Goal: Task Accomplishment & Management: Manage account settings

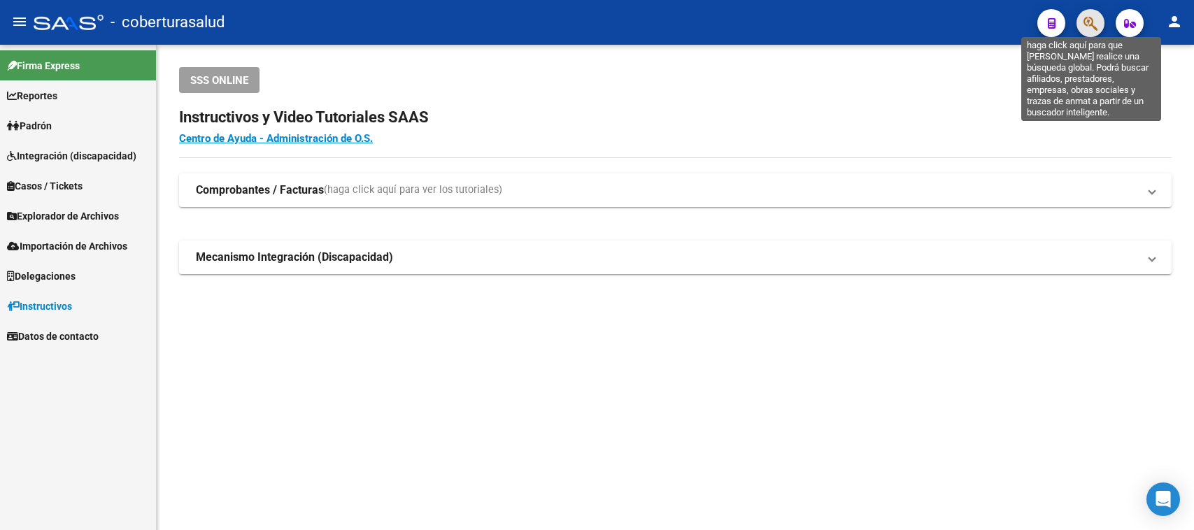
click at [1096, 24] on icon "button" at bounding box center [1090, 23] width 14 height 16
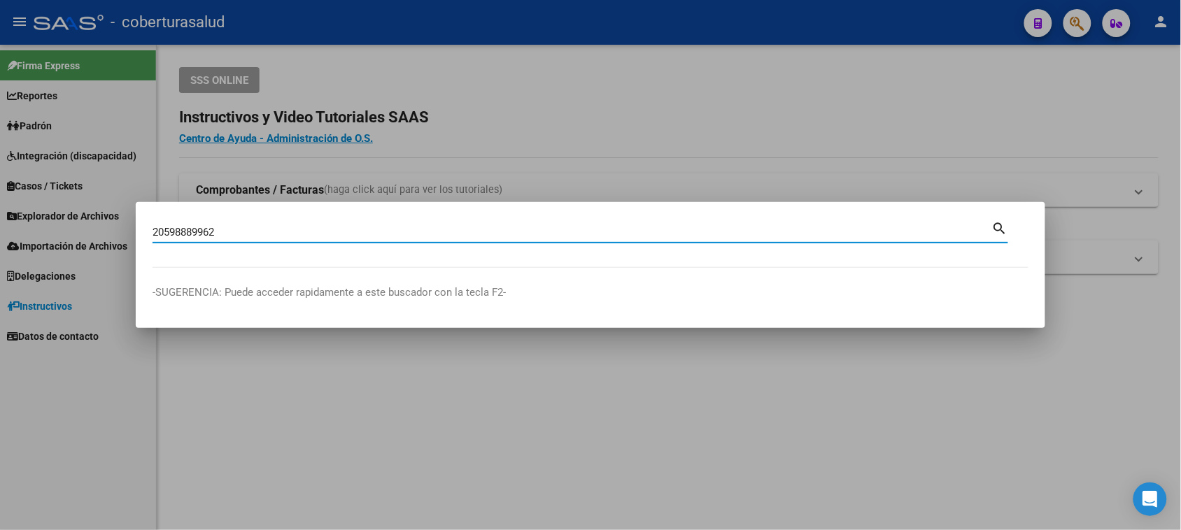
type input "20598889962"
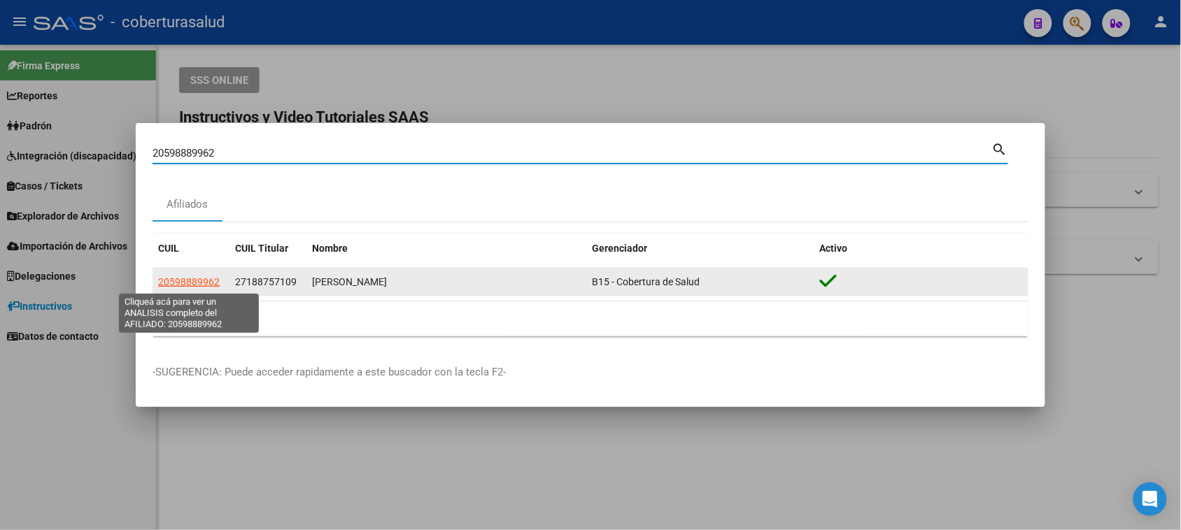
click at [204, 277] on span "20598889962" at bounding box center [189, 281] width 62 height 11
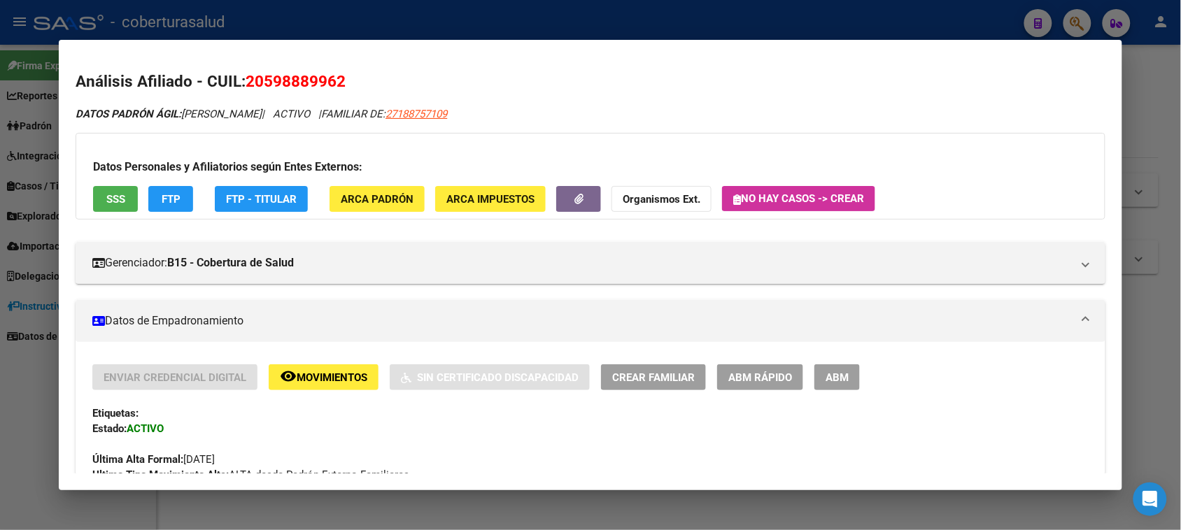
click at [830, 387] on button "ABM" at bounding box center [836, 377] width 45 height 26
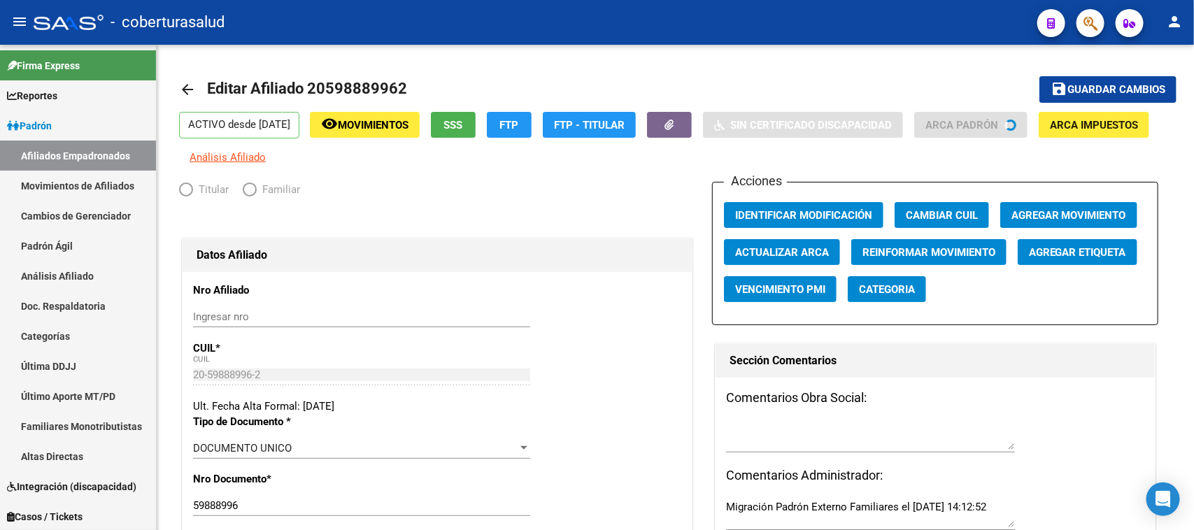
radio input "true"
type input "30-68096519-2"
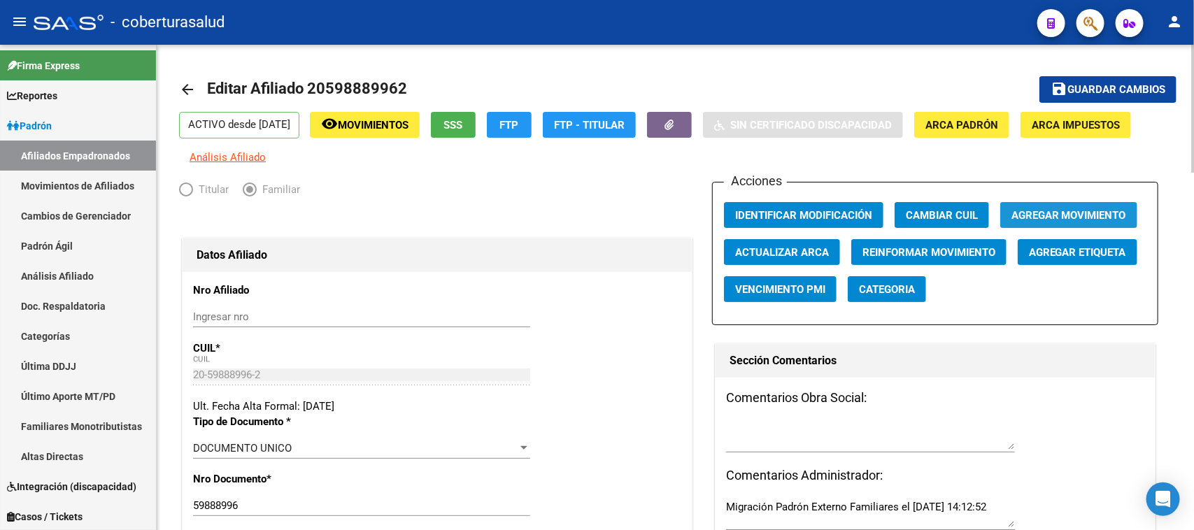
click at [1029, 202] on button "Agregar Movimiento" at bounding box center [1068, 215] width 137 height 26
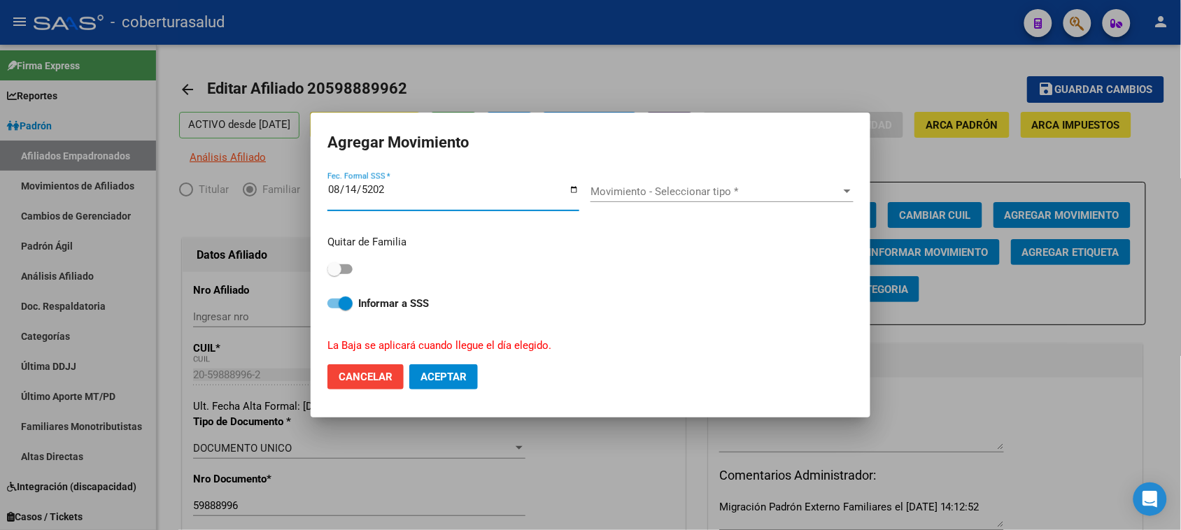
type input "[DATE]"
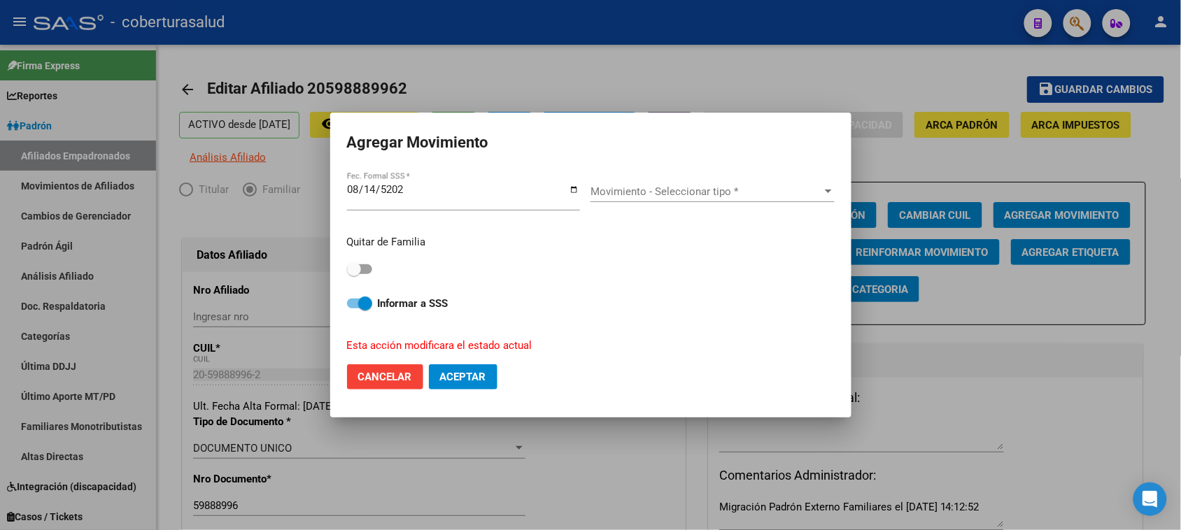
click at [686, 183] on div "Movimiento - Seleccionar tipo * Movimiento - Seleccionar tipo *" at bounding box center [712, 191] width 244 height 21
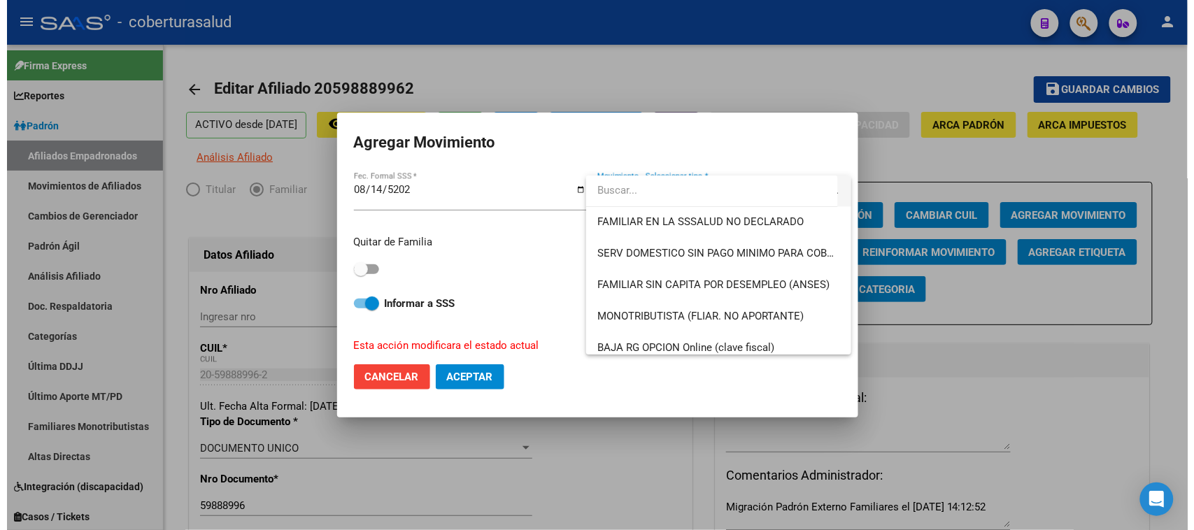
scroll to position [962, 0]
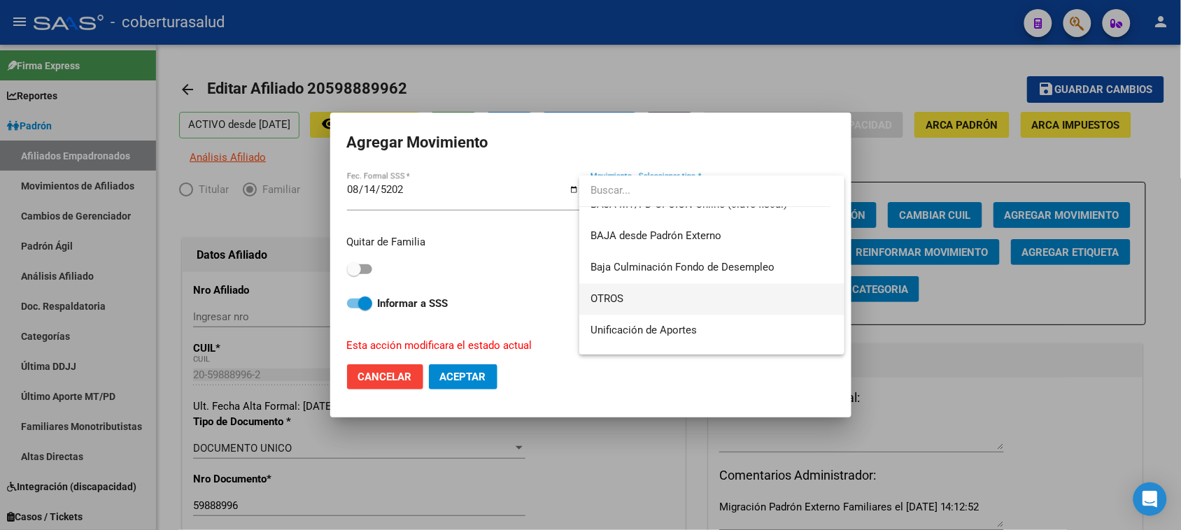
click at [660, 288] on span "OTROS" at bounding box center [711, 299] width 243 height 31
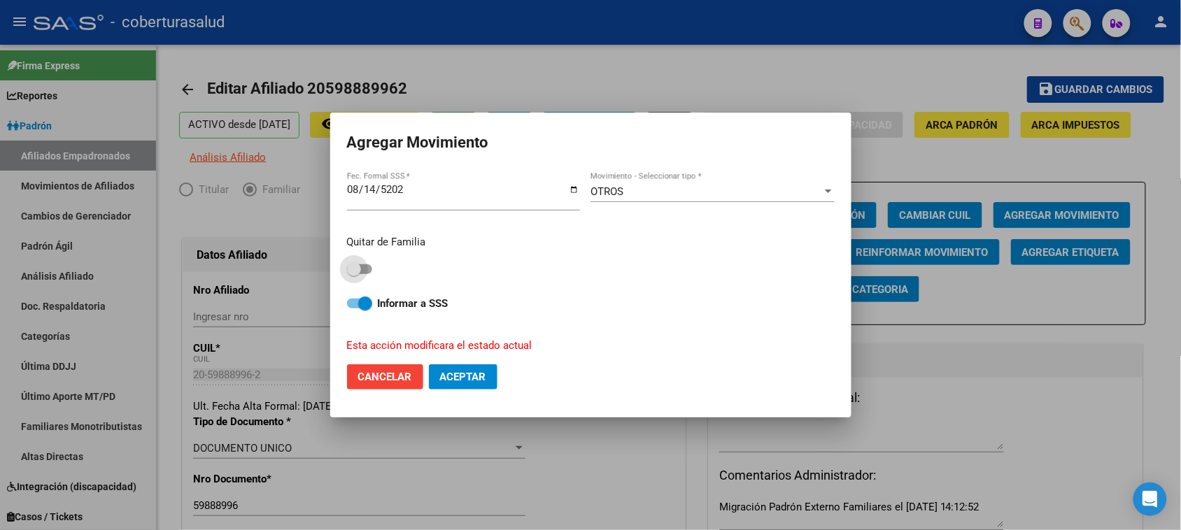
click at [353, 263] on span at bounding box center [354, 269] width 14 height 14
click at [353, 274] on input "checkbox" at bounding box center [353, 274] width 1 height 1
checkbox input "true"
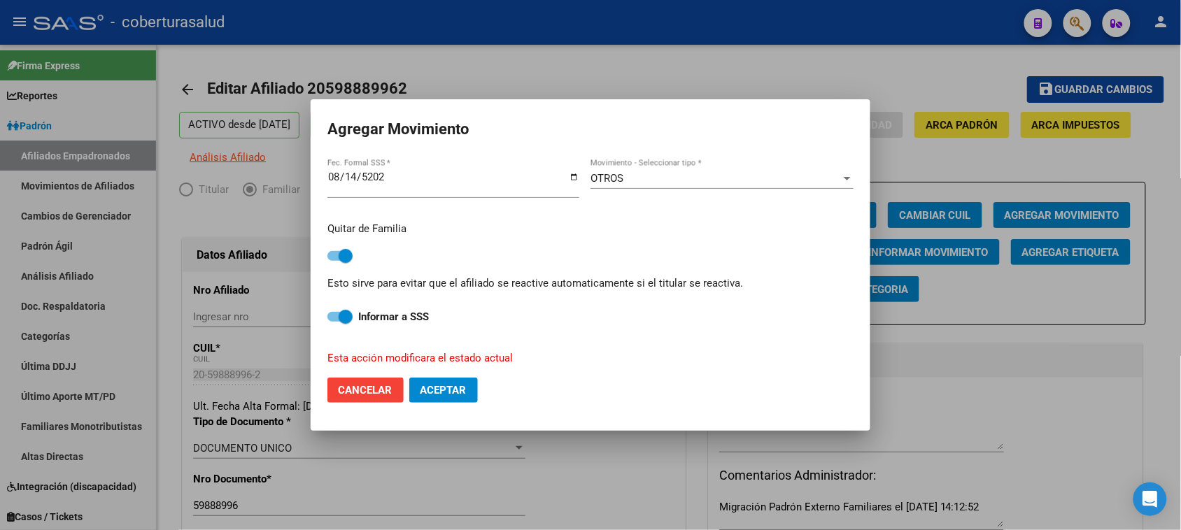
click at [438, 390] on span "Aceptar" at bounding box center [443, 390] width 46 height 13
checkbox input "false"
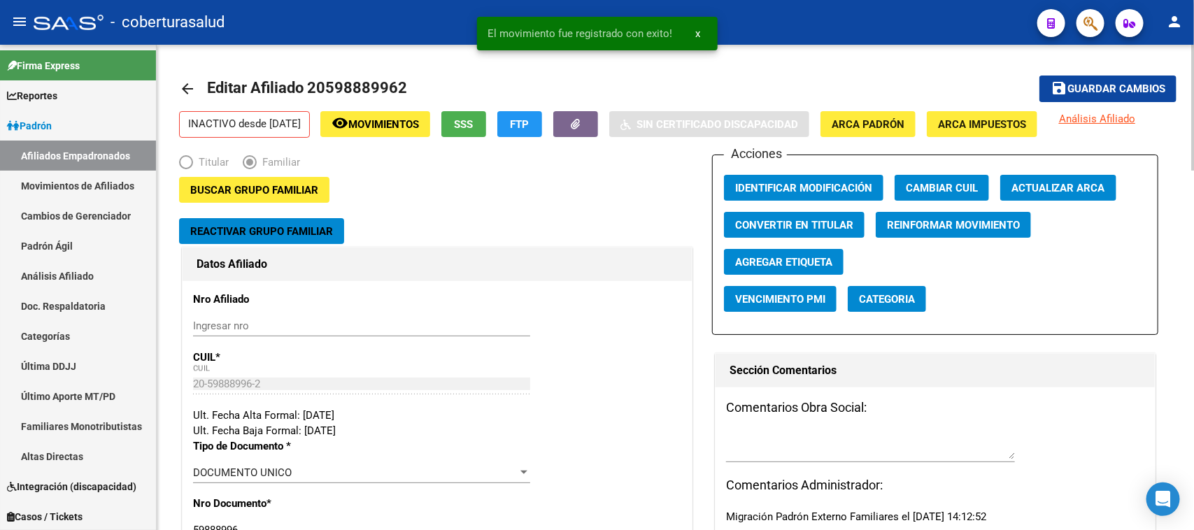
scroll to position [0, 0]
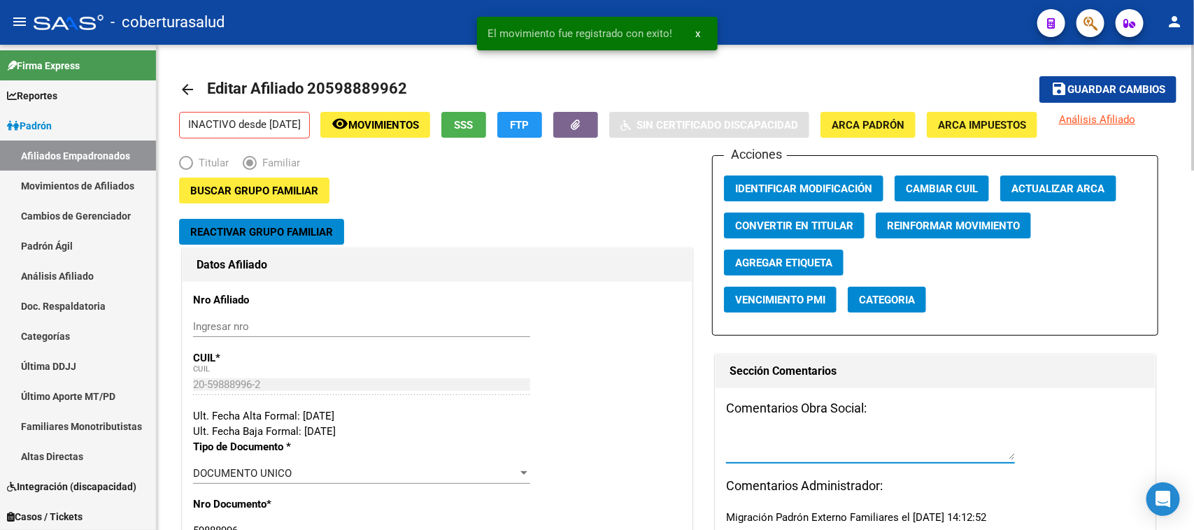
click at [792, 453] on textarea at bounding box center [870, 446] width 289 height 28
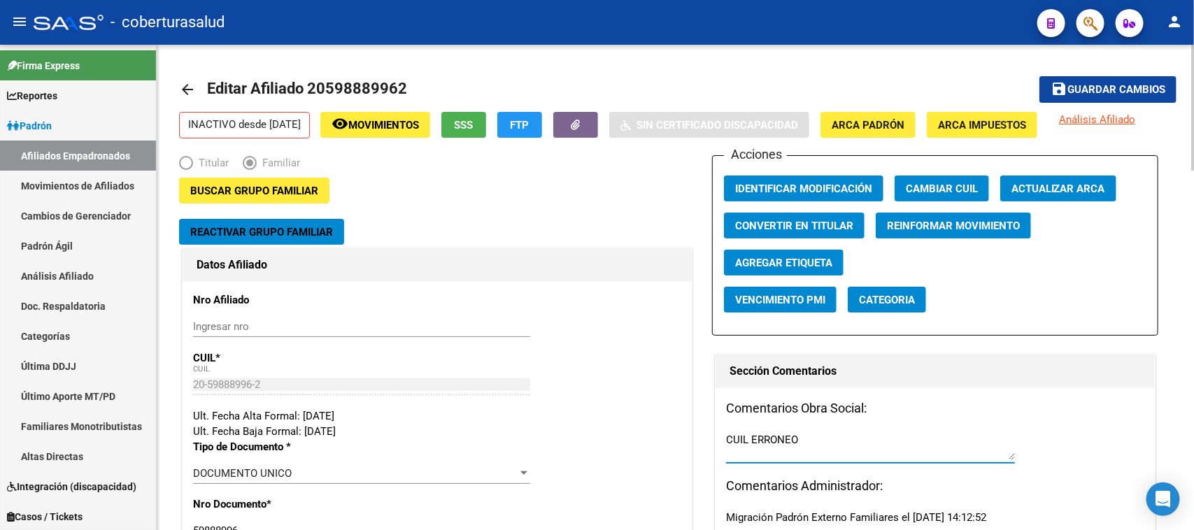
type textarea "CUIL ERRONEO"
click at [1053, 442] on div "Comentarios Obra Social: CUIL ERRONEO Comentarios Administrador: Migración Padr…" at bounding box center [936, 476] width 440 height 176
click at [1116, 92] on span "Guardar cambios" at bounding box center [1116, 90] width 98 height 13
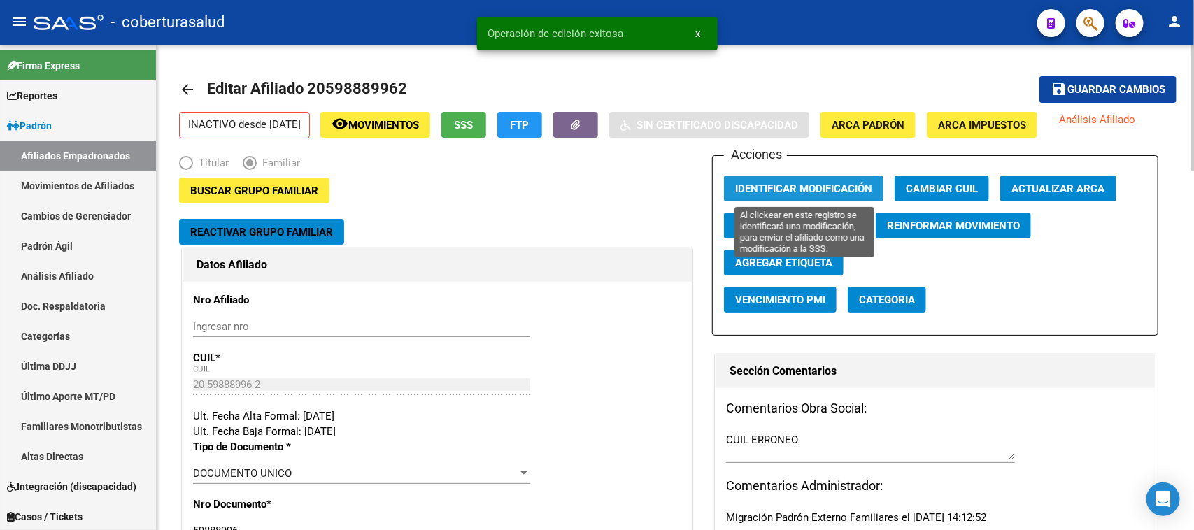
click at [808, 180] on button "Identificar Modificación" at bounding box center [803, 189] width 159 height 26
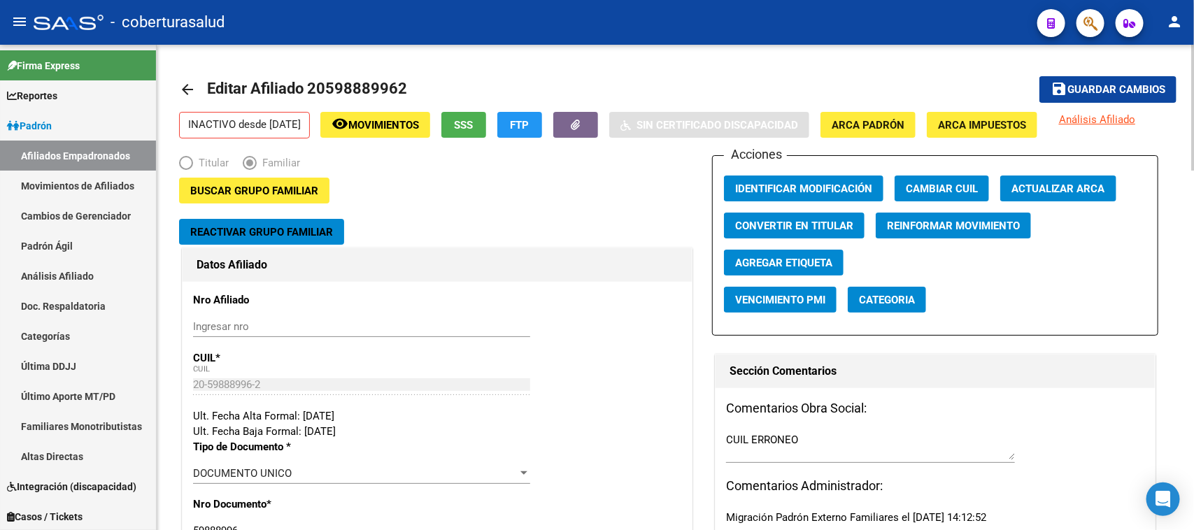
drag, startPoint x: 397, startPoint y: 86, endPoint x: 317, endPoint y: 87, distance: 80.5
click at [317, 87] on span "Editar Afiliado 20598889962" at bounding box center [307, 88] width 200 height 17
copy span "059888996"
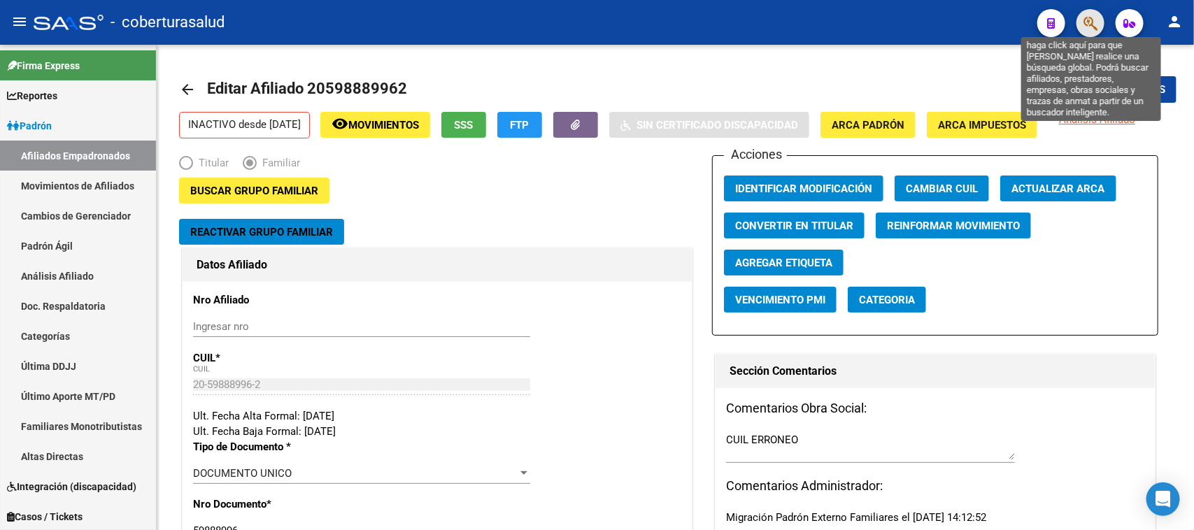
click at [1095, 19] on icon "button" at bounding box center [1090, 23] width 14 height 16
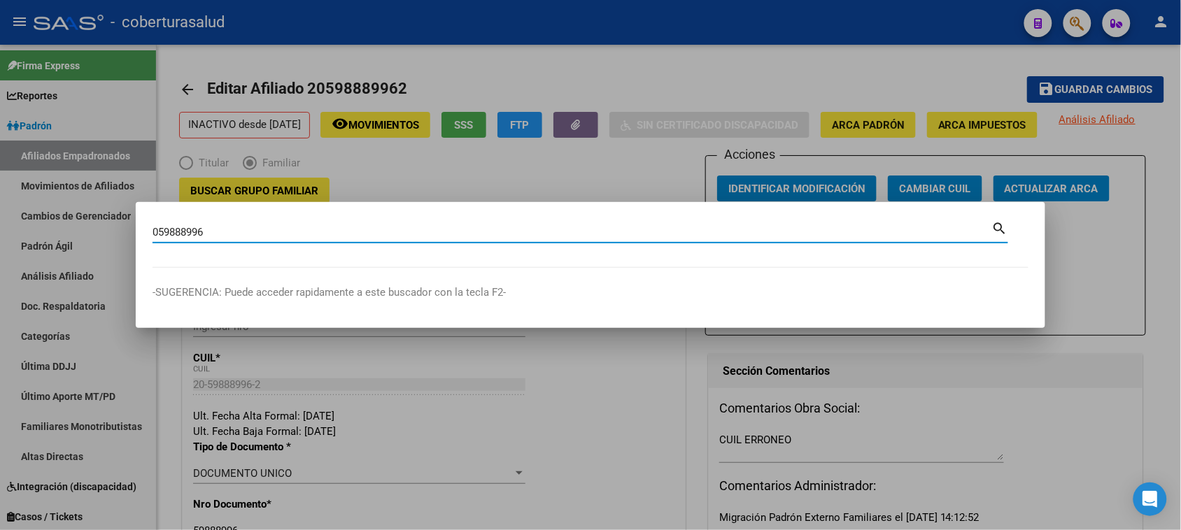
click at [162, 233] on input "059888996" at bounding box center [571, 232] width 839 height 13
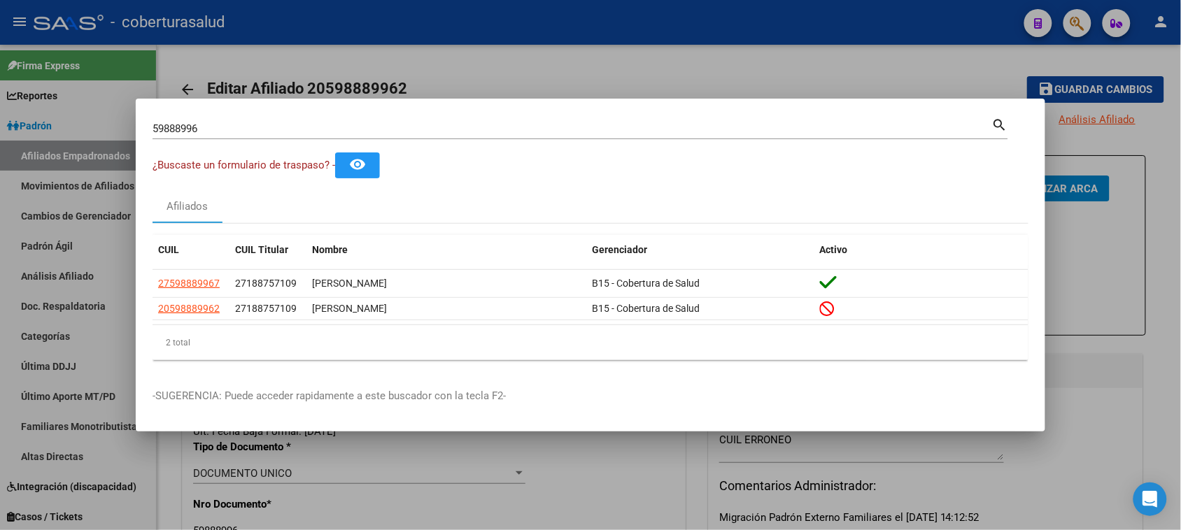
drag, startPoint x: 225, startPoint y: 308, endPoint x: 149, endPoint y: 312, distance: 75.7
click at [149, 312] on mat-dialog-content "59888996 Buscar (apellido, dni, cuil, nro traspaso, cuit, obra social) search ¿…" at bounding box center [590, 243] width 909 height 256
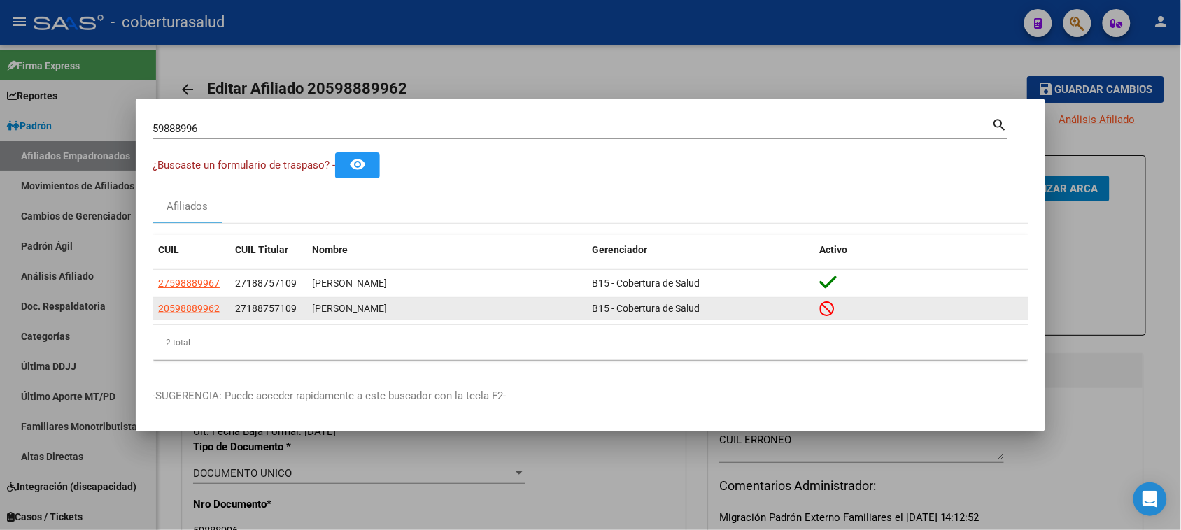
click at [149, 313] on mat-dialog-content "59888996 Buscar (apellido, dni, cuil, nro traspaso, cuit, obra social) search ¿…" at bounding box center [590, 243] width 909 height 256
click at [158, 315] on datatable-body-cell "20598889962" at bounding box center [190, 309] width 77 height 22
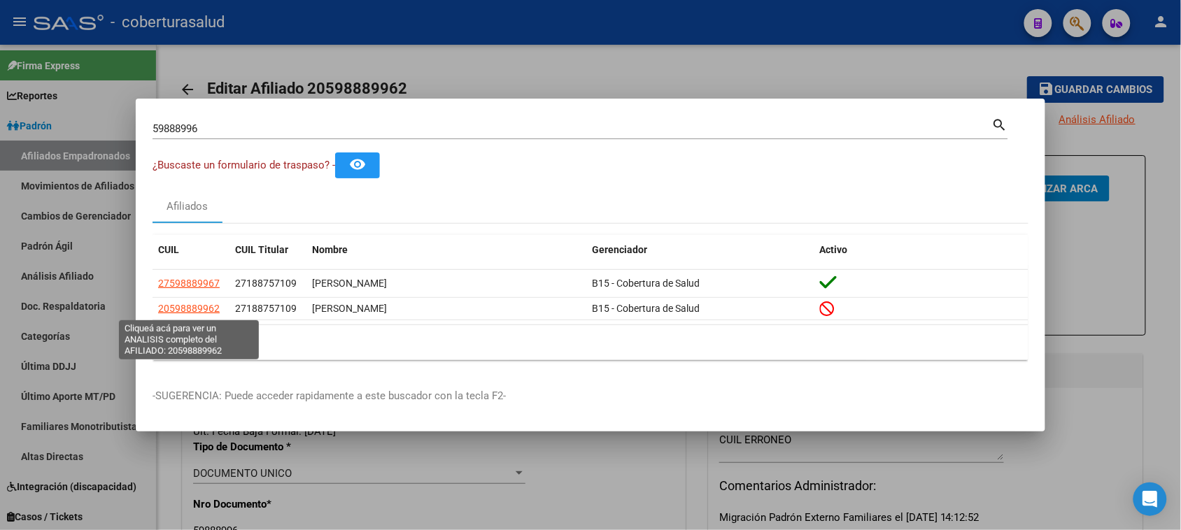
copy span "20598889962"
click at [257, 115] on mat-dialog-container "59888996 Buscar (apellido, dni, cuil, nro traspaso, cuit, obra social) search ¿…" at bounding box center [590, 265] width 909 height 333
click at [254, 131] on input "59888996" at bounding box center [571, 128] width 839 height 13
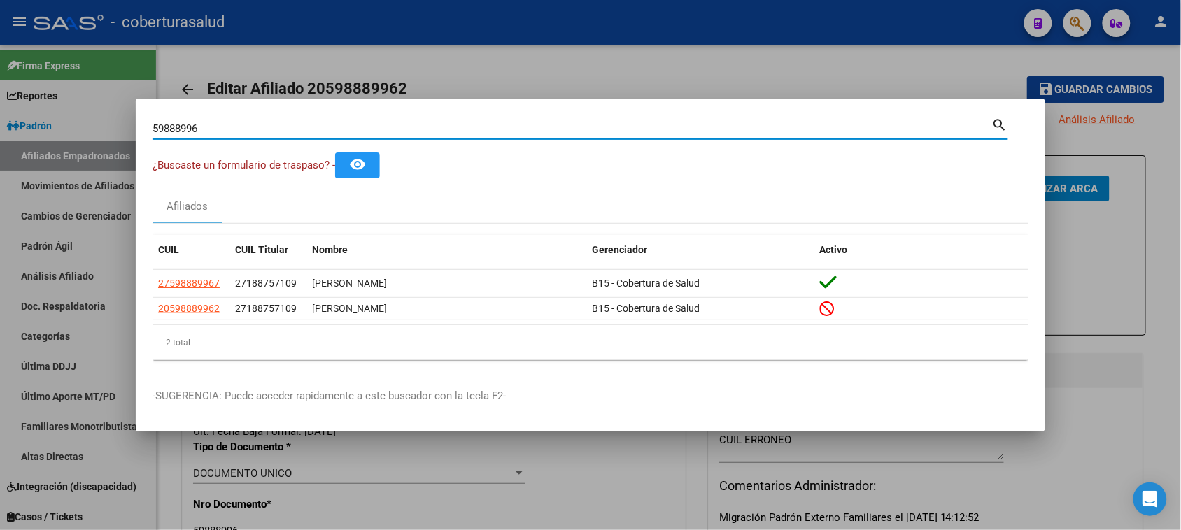
click at [254, 131] on input "59888996" at bounding box center [571, 128] width 839 height 13
paste input "20472724941"
type input "47272494"
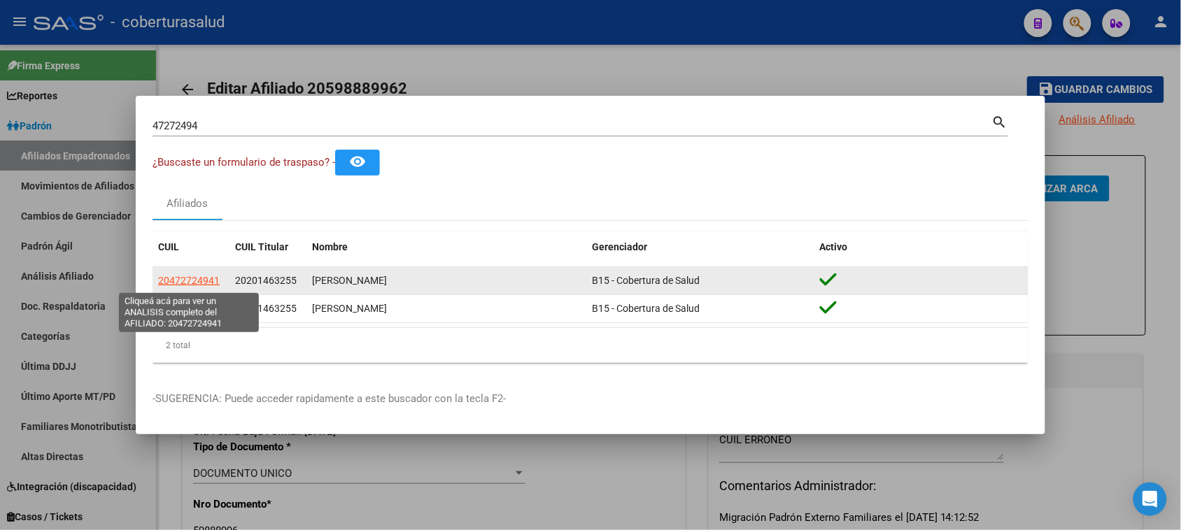
click at [187, 282] on span "20472724941" at bounding box center [189, 280] width 62 height 11
type textarea "20472724941"
click at [283, 280] on span "20201463255" at bounding box center [266, 280] width 62 height 11
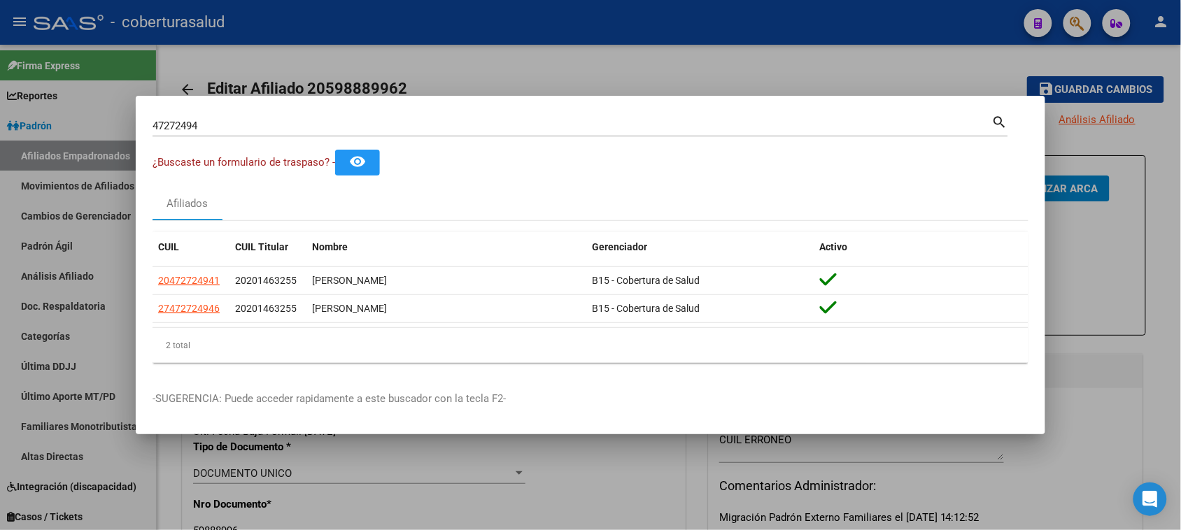
copy span "20201463255"
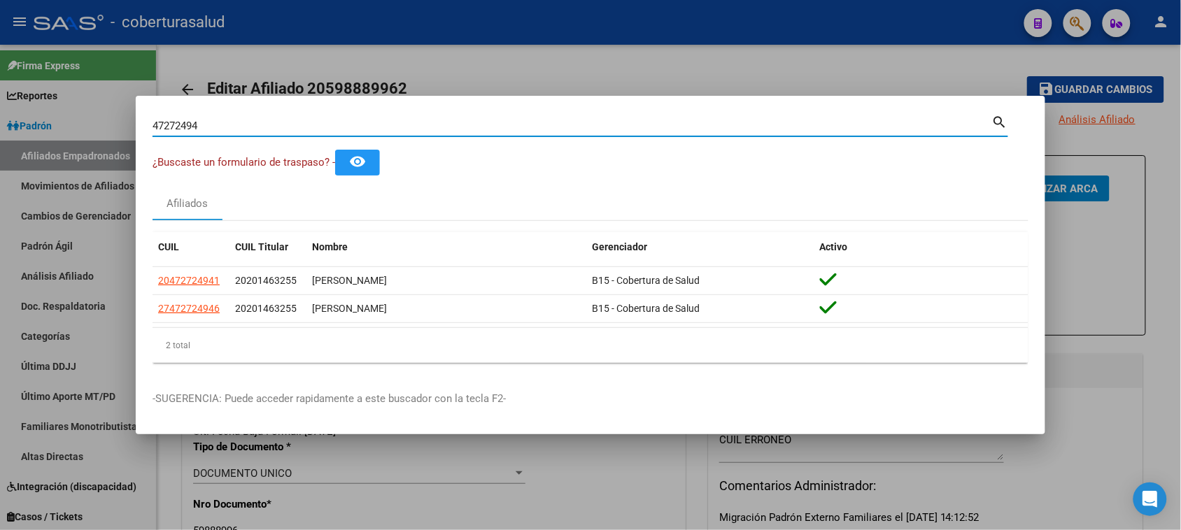
drag, startPoint x: 250, startPoint y: 129, endPoint x: 14, endPoint y: 129, distance: 236.4
click at [14, 129] on div "47272494 Buscar (apellido, dni, cuil, nro traspaso, cuit, obra social) search ¿…" at bounding box center [590, 265] width 1181 height 530
paste input "20201463255"
type input "20201463255"
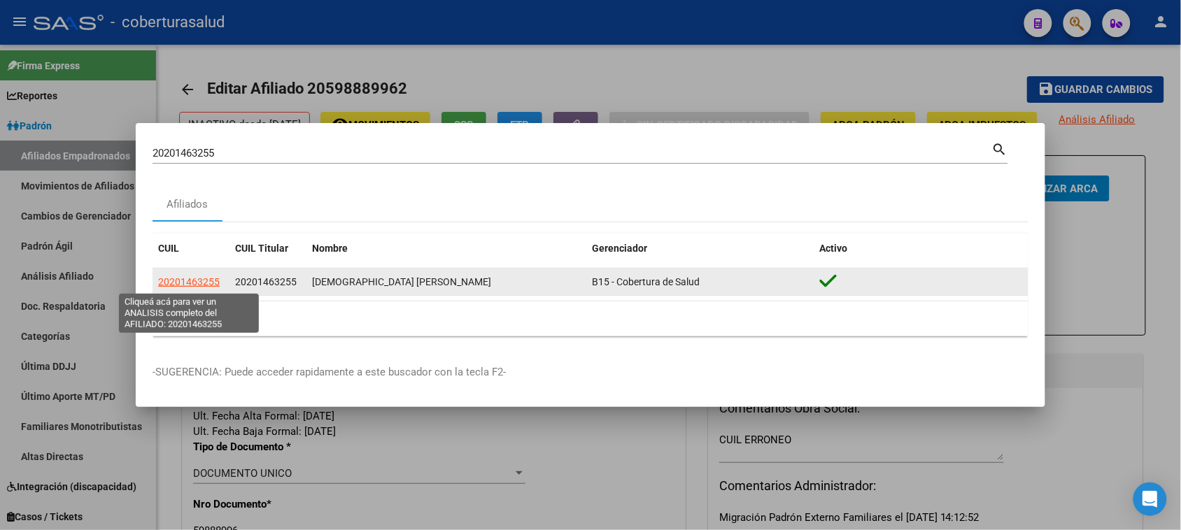
click at [200, 281] on span "20201463255" at bounding box center [189, 281] width 62 height 11
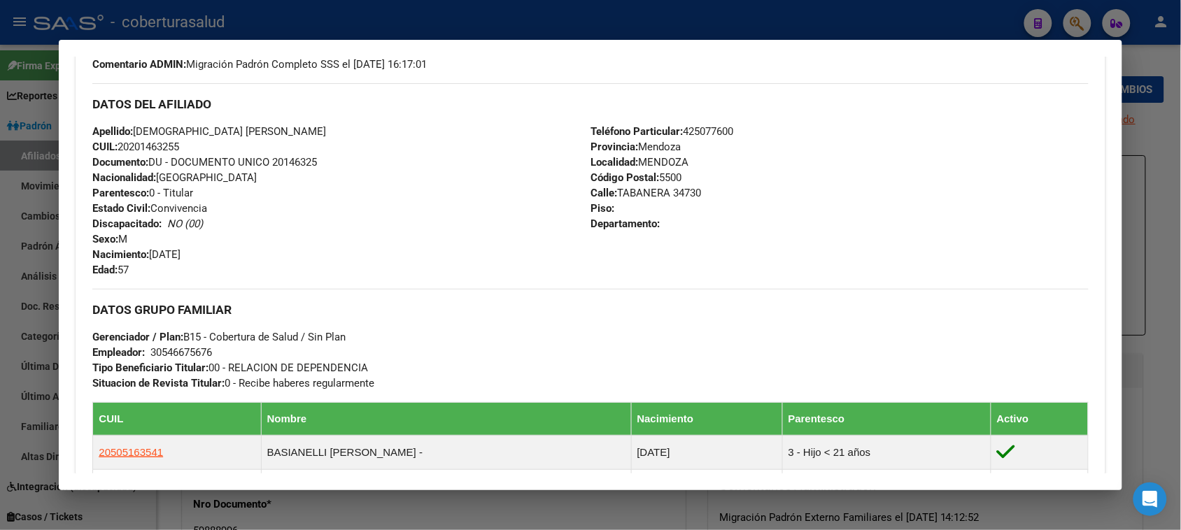
scroll to position [612, 0]
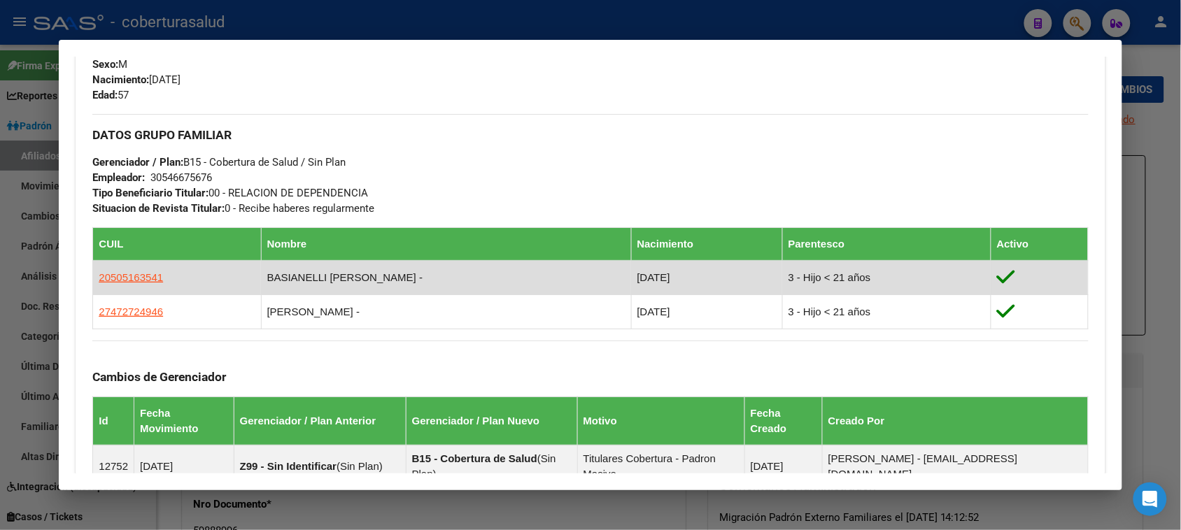
click at [144, 270] on app-link-go-to "20505163541" at bounding box center [131, 277] width 64 height 15
click at [143, 271] on span "20505163541" at bounding box center [131, 277] width 64 height 12
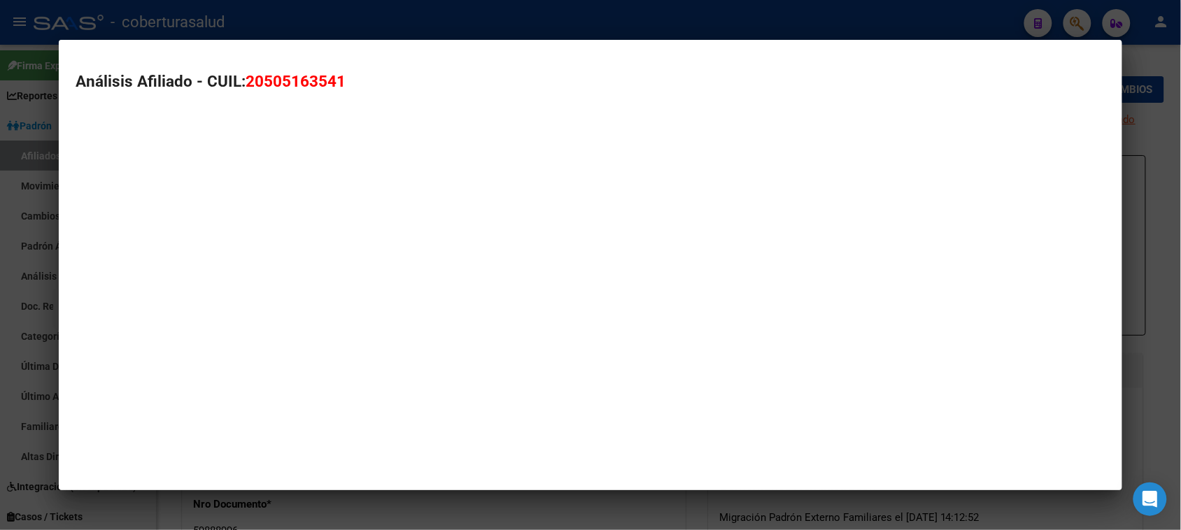
type textarea "20505163541"
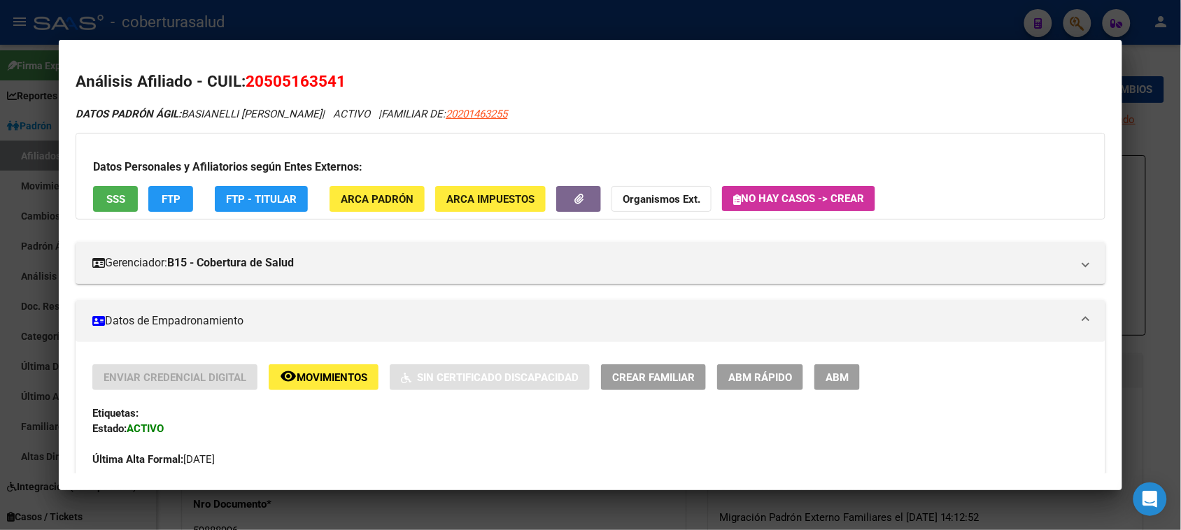
click at [341, 372] on span "Movimientos" at bounding box center [332, 377] width 71 height 13
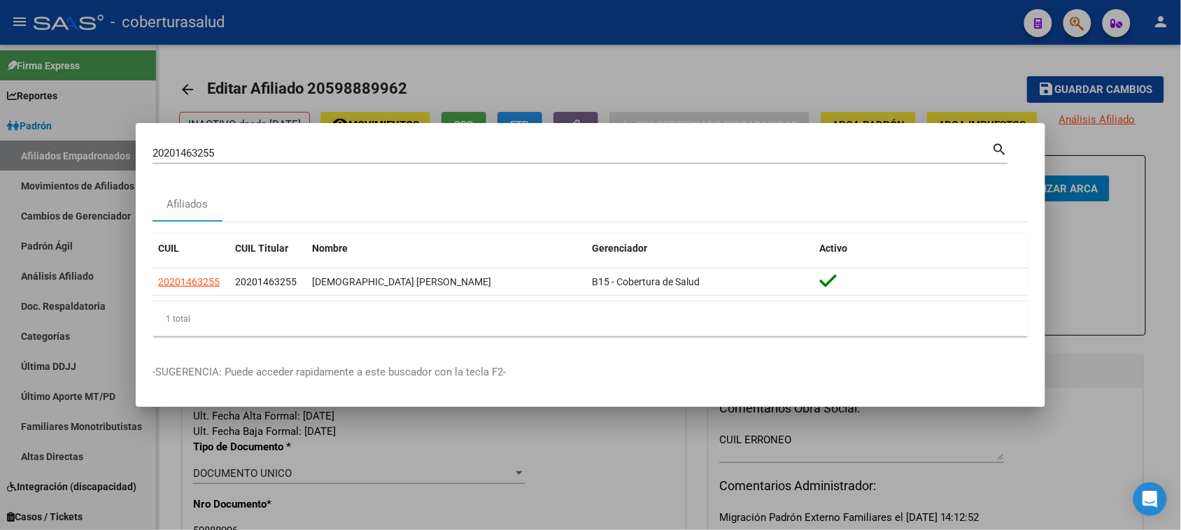
click at [275, 158] on input "20201463255" at bounding box center [571, 153] width 839 height 13
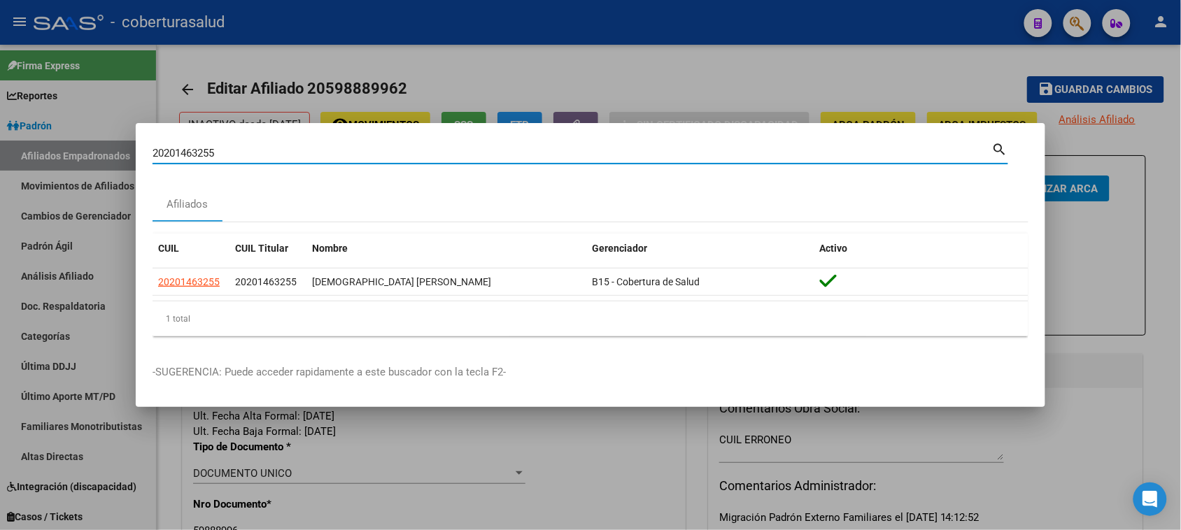
click at [275, 158] on input "20201463255" at bounding box center [571, 153] width 839 height 13
paste input "7508311627"
click at [162, 148] on input "2750831162" at bounding box center [571, 153] width 839 height 13
type input "50831162"
